Goal: Task Accomplishment & Management: Complete application form

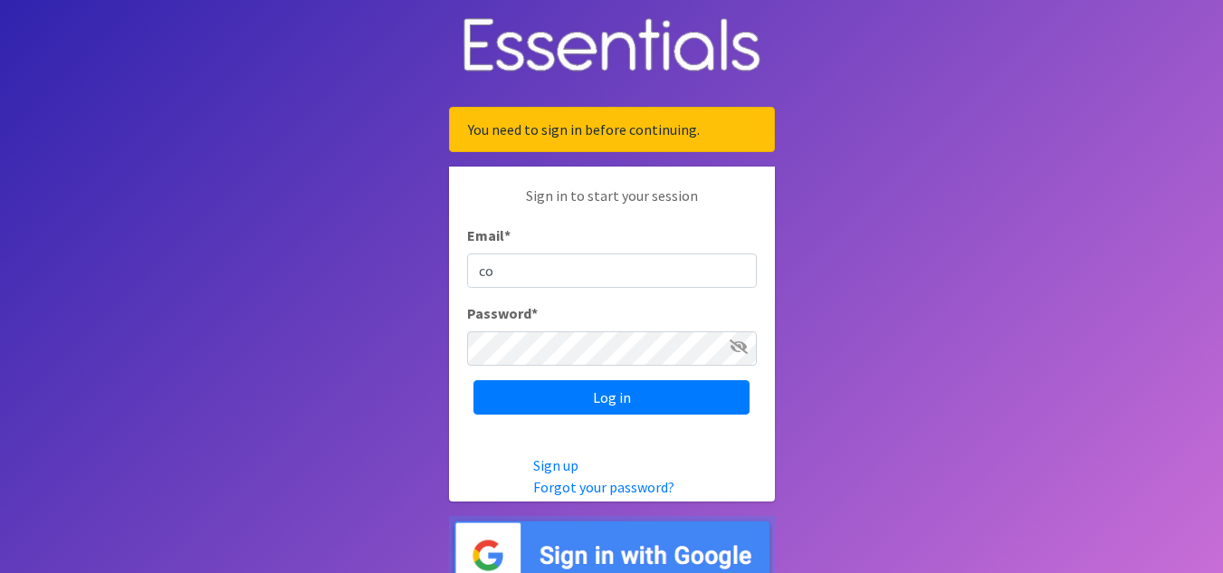
type input "[EMAIL_ADDRESS][DOMAIN_NAME]"
click at [734, 346] on icon at bounding box center [739, 346] width 18 height 14
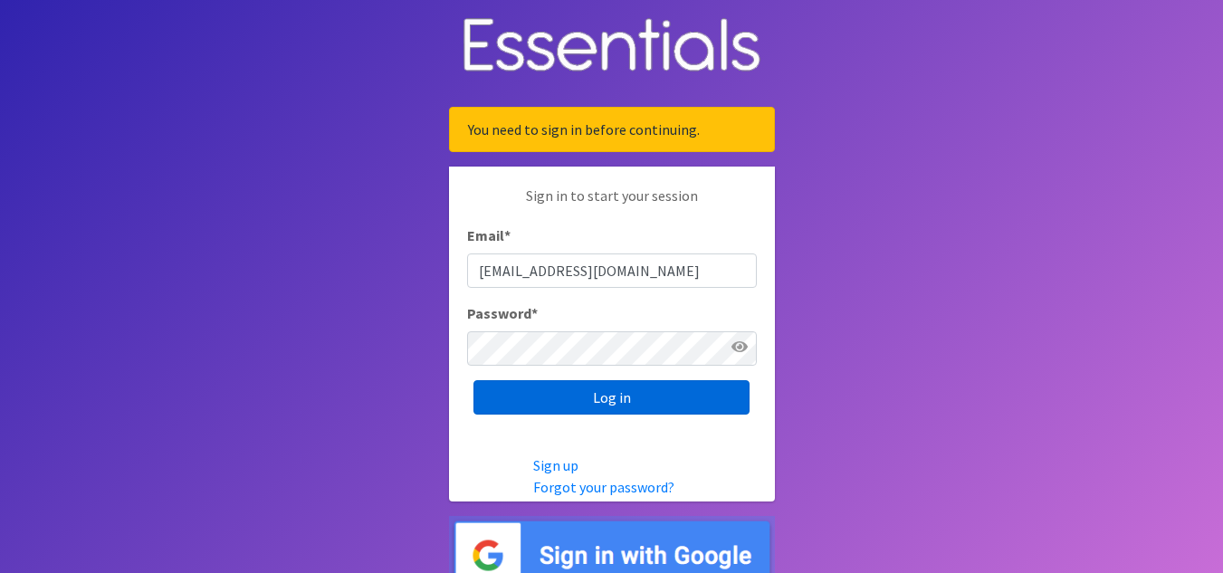
click at [621, 388] on input "Log in" at bounding box center [611, 397] width 276 height 34
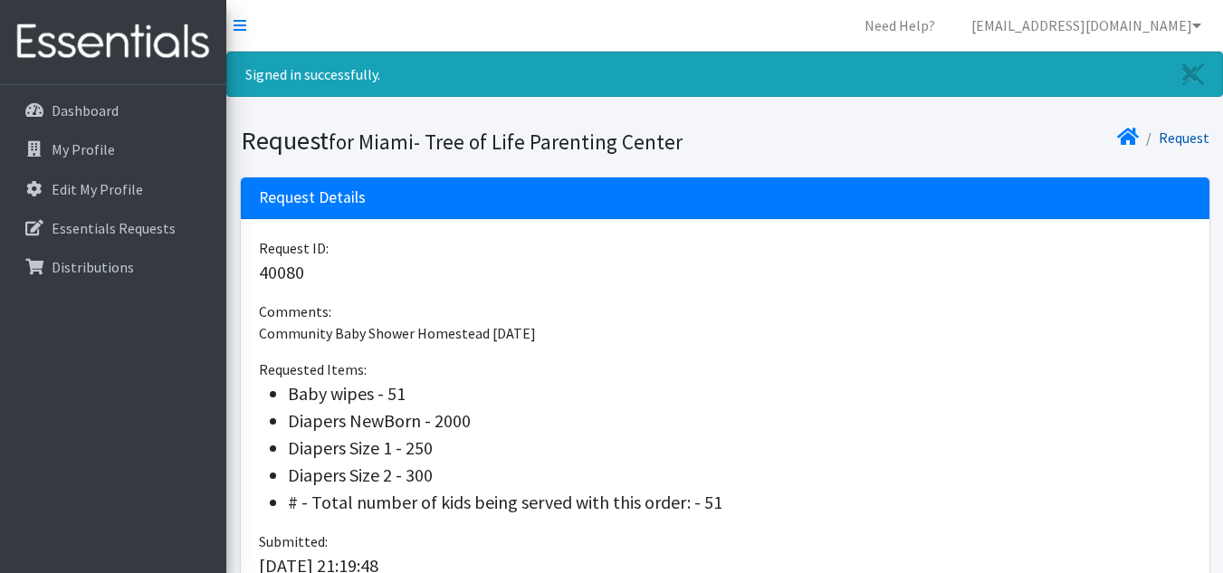
click at [1178, 135] on link "Request" at bounding box center [1184, 138] width 51 height 18
click at [1171, 141] on link "Request" at bounding box center [1184, 138] width 51 height 18
click at [161, 220] on p "Essentials Requests" at bounding box center [114, 228] width 124 height 18
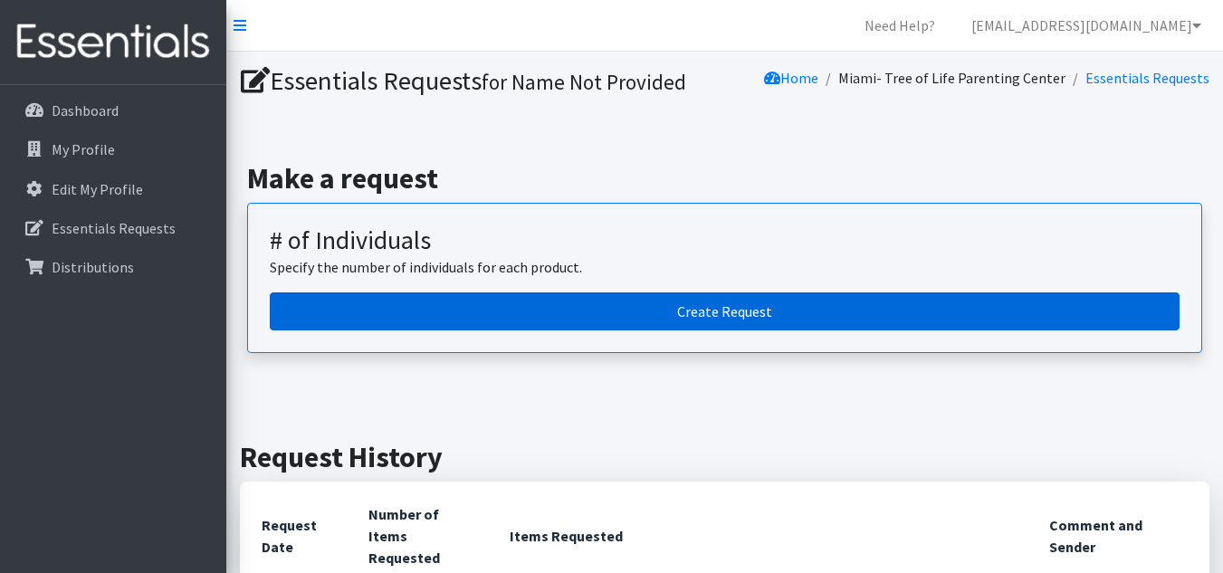
click at [765, 301] on link "Create Request" at bounding box center [725, 311] width 910 height 38
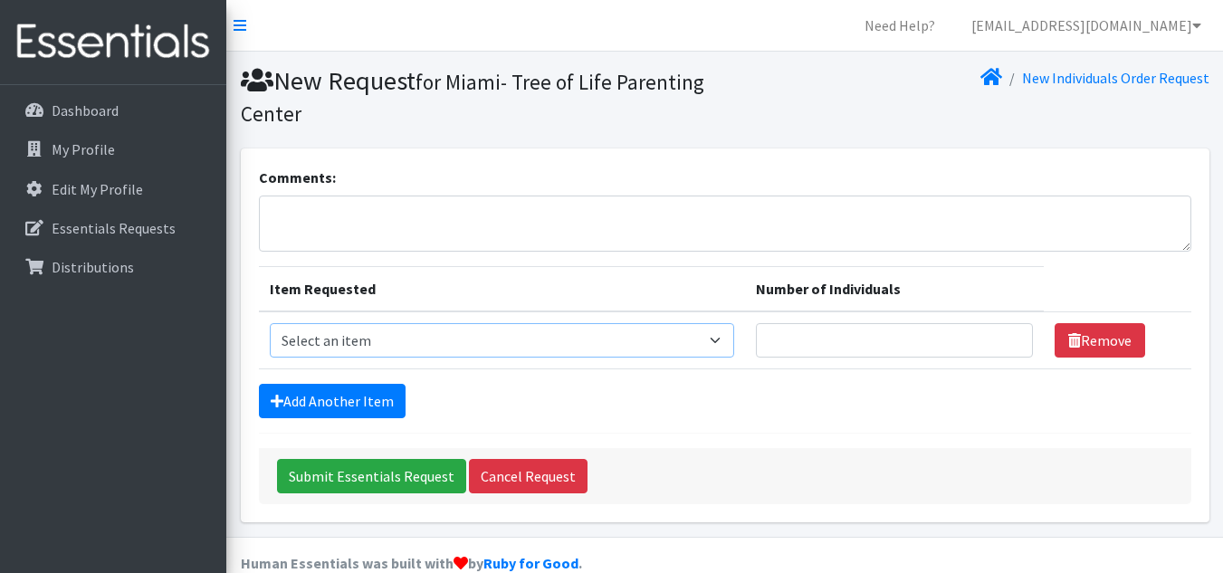
click at [572, 349] on select "Select an item # - Total number of kids being served with this order: Baby wipe…" at bounding box center [502, 340] width 464 height 34
select select "10203"
click at [270, 323] on select "Select an item # - Total number of kids being served with this order: Baby wipe…" at bounding box center [502, 340] width 464 height 34
click at [853, 353] on input "Number of Individuals" at bounding box center [894, 340] width 277 height 34
type input "69"
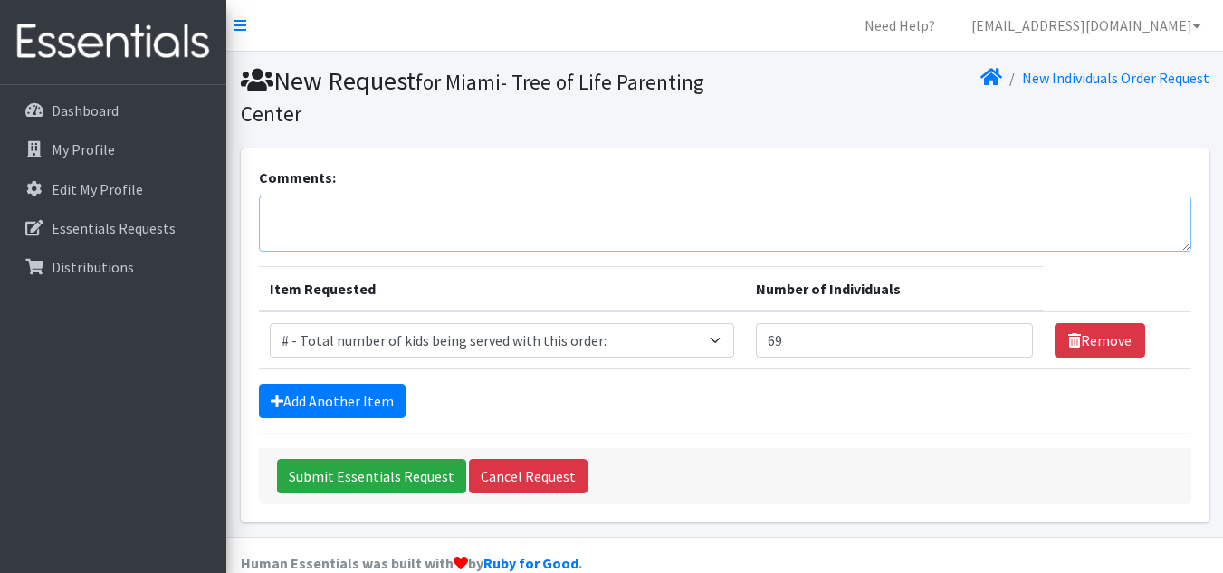
click at [410, 221] on textarea "Comments:" at bounding box center [725, 224] width 932 height 56
click at [381, 214] on textarea "We are in need of enfamil gentelease and Enfamil Yellow" at bounding box center [725, 224] width 932 height 56
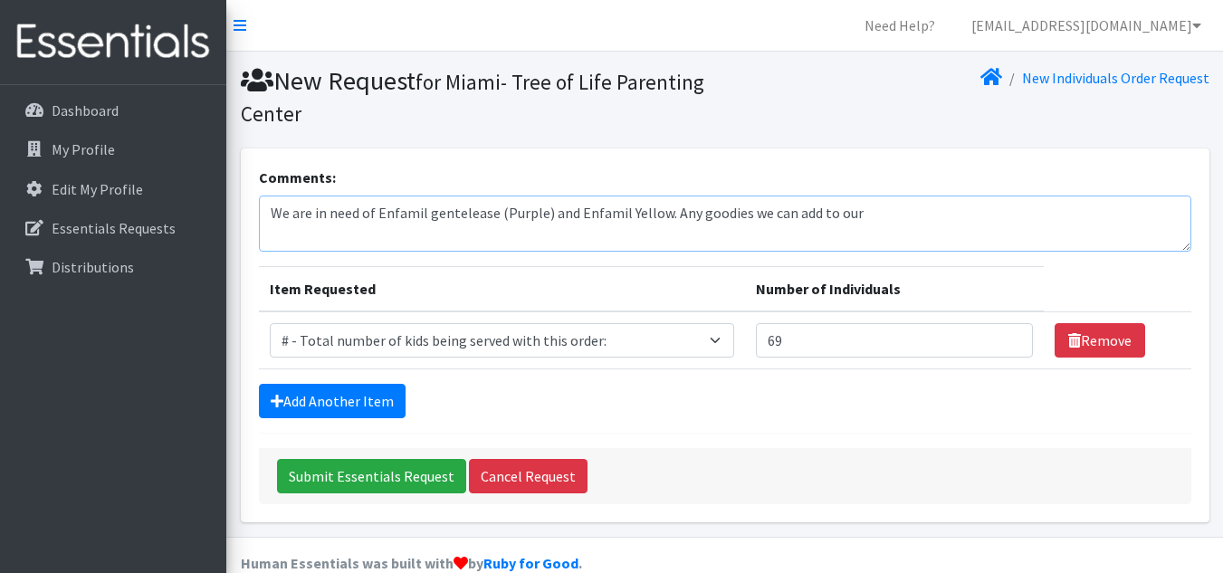
click at [432, 212] on textarea "We are in need of Enfamil gentelease (Purple) and Enfamil Yellow. Any goodies w…" at bounding box center [725, 224] width 932 height 56
click at [868, 223] on textarea "We are in need of Enfamil Gentelease (Purple) and Enfamil Yellow. Any goodies w…" at bounding box center [725, 224] width 932 height 56
click at [672, 213] on textarea "We are in need of Enfamil Gentelease (Purple) and Enfamil Yellow. Any goodies w…" at bounding box center [725, 224] width 932 height 56
click at [1136, 217] on textarea "We are in need of Enfamil Gentelease (Purple) and Enfamil Yellow. Any Diaper Ba…" at bounding box center [725, 224] width 932 height 56
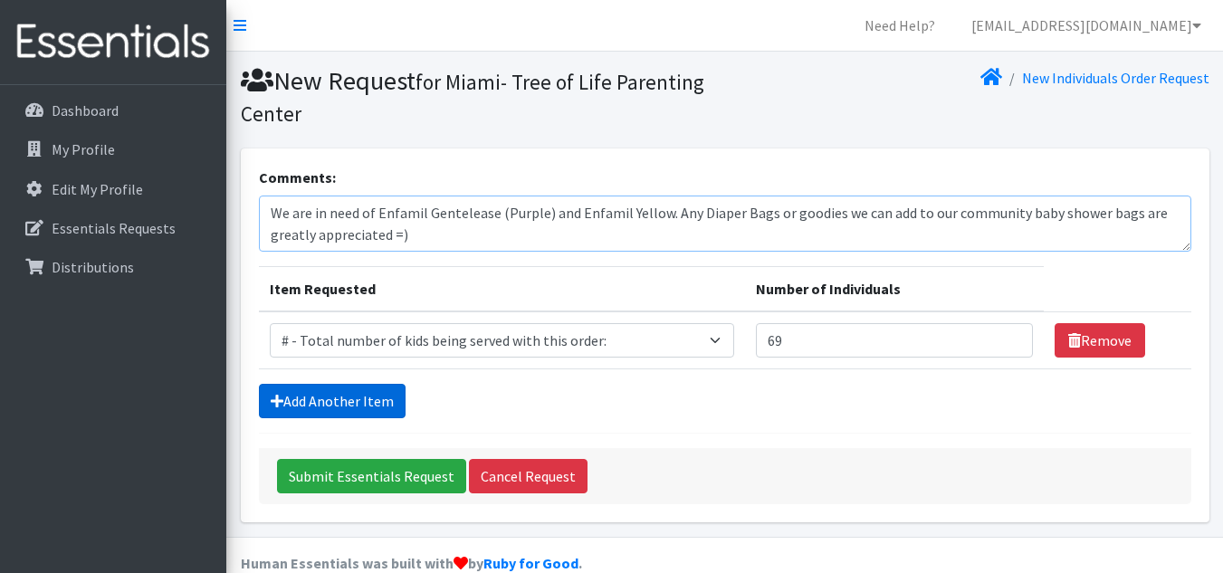
type textarea "We are in need of Enfamil Gentelease (Purple) and Enfamil Yellow. Any Diaper Ba…"
click at [378, 390] on link "Add Another Item" at bounding box center [332, 401] width 147 height 34
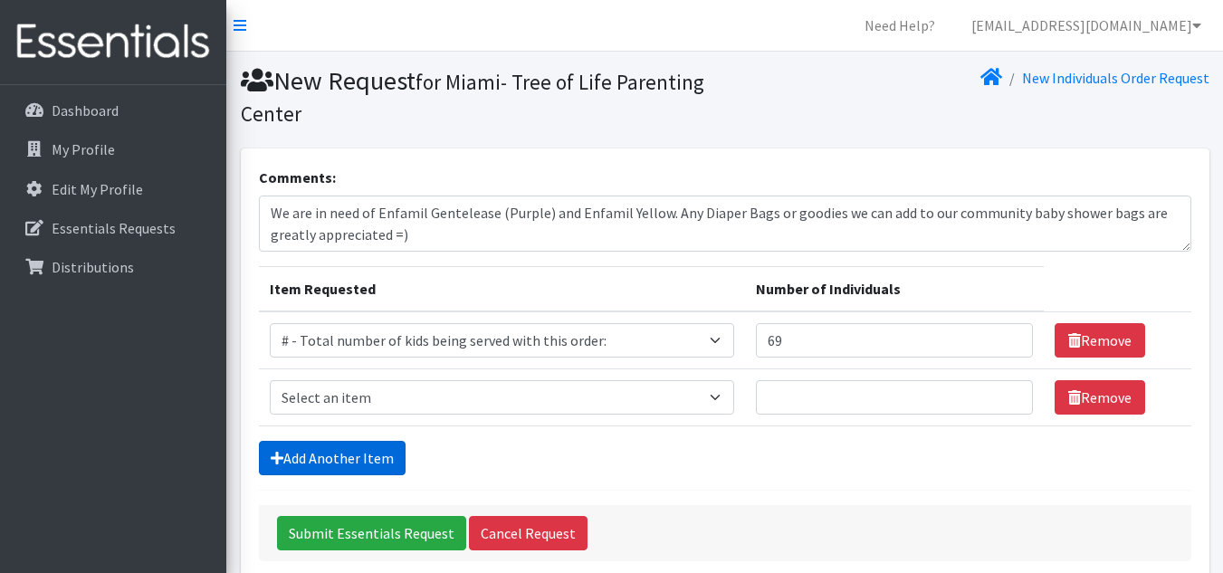
scroll to position [89, 0]
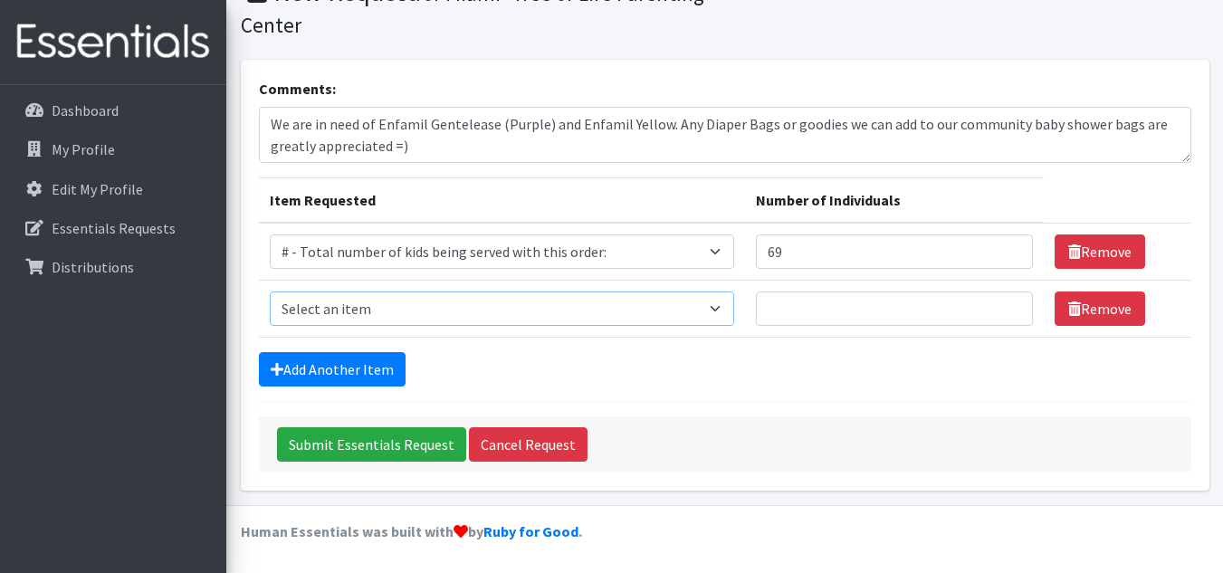
click at [719, 307] on select "Select an item # - Total number of kids being served with this order: Baby wipe…" at bounding box center [502, 309] width 464 height 34
select select "2649"
click at [270, 292] on select "Select an item # - Total number of kids being served with this order: Baby wipe…" at bounding box center [502, 309] width 464 height 34
click at [812, 304] on input "Number of Individuals" at bounding box center [894, 309] width 277 height 34
type input "69"
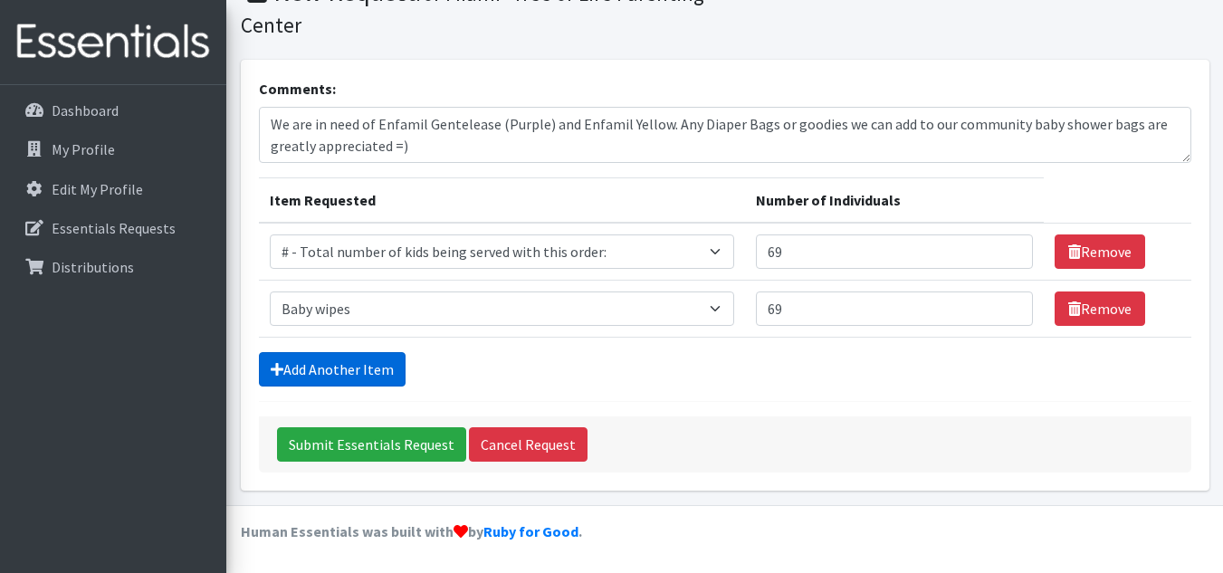
click at [317, 362] on link "Add Another Item" at bounding box center [332, 369] width 147 height 34
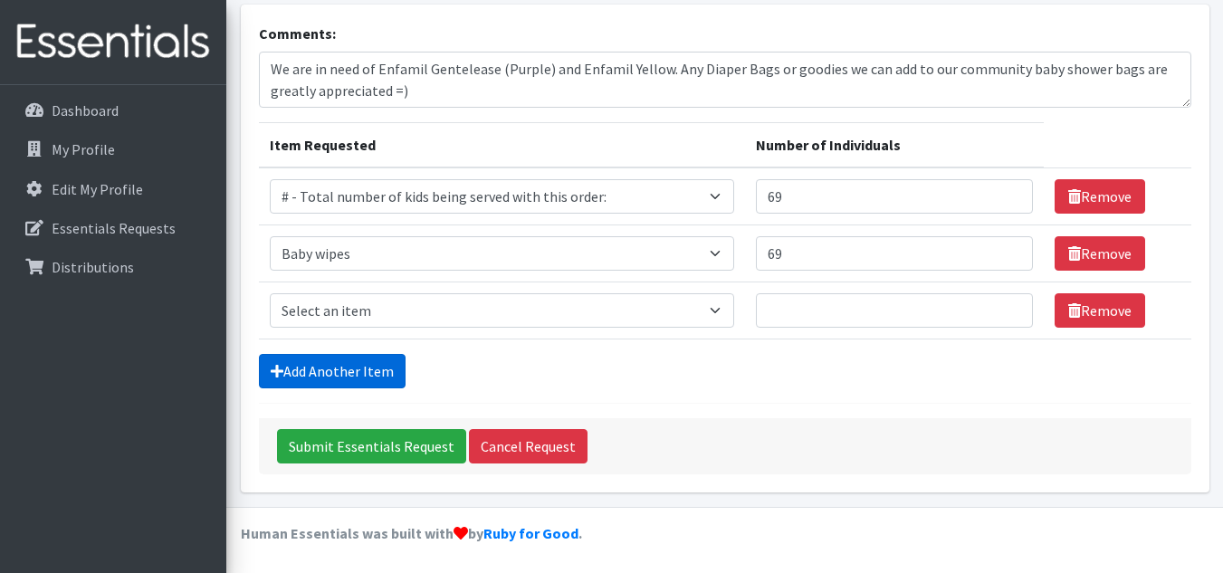
scroll to position [146, 0]
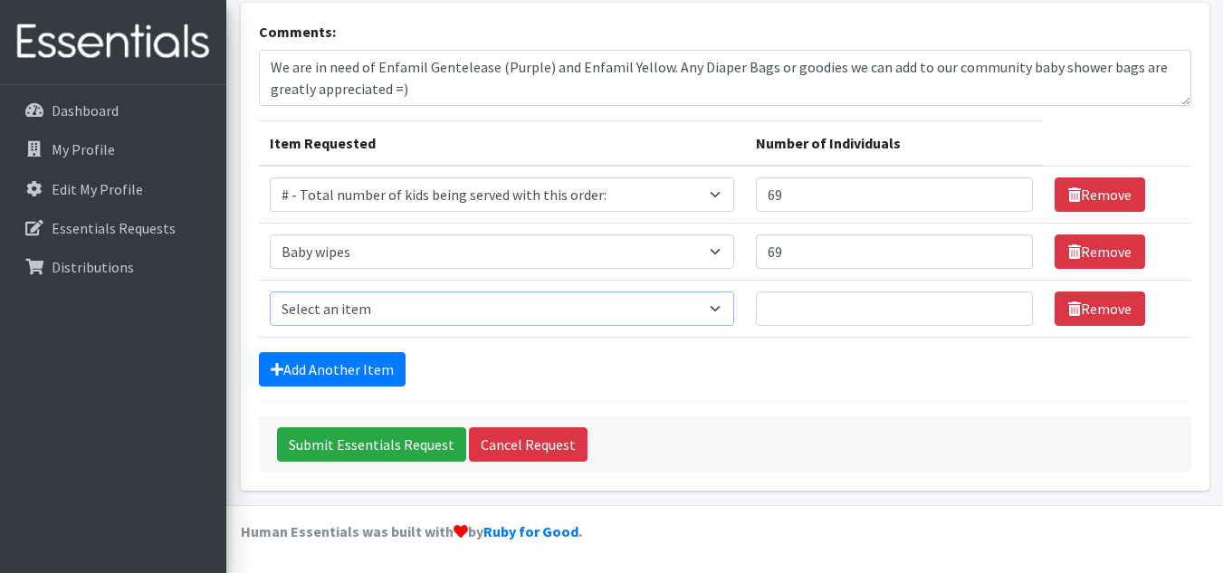
click at [560, 304] on select "Select an item # - Total number of kids being served with this order: Baby wipe…" at bounding box center [502, 309] width 464 height 34
select select "2648"
click at [270, 292] on select "Select an item # - Total number of kids being served with this order: Baby wipe…" at bounding box center [502, 309] width 464 height 34
click at [858, 309] on input "Number of Individuals" at bounding box center [894, 309] width 277 height 34
